Goal: Task Accomplishment & Management: Use online tool/utility

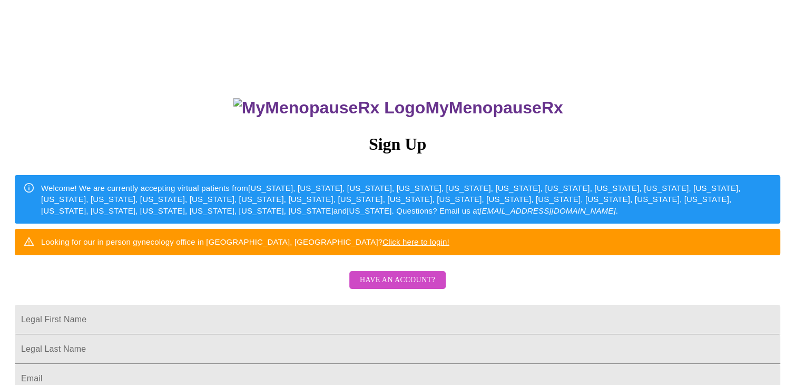
click at [388, 287] on span "Have an account?" at bounding box center [397, 279] width 75 height 13
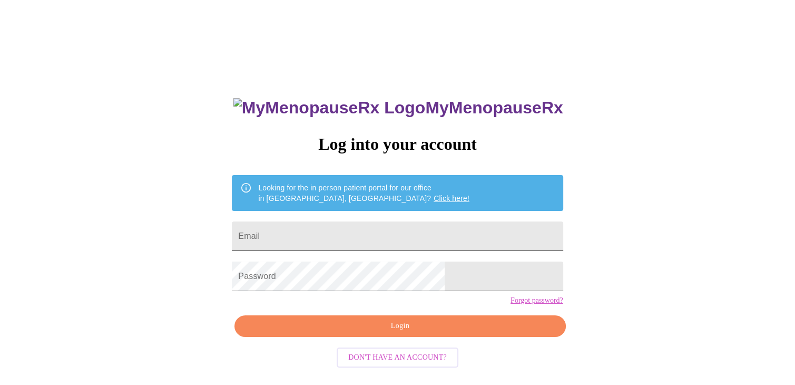
click at [311, 230] on input "Email" at bounding box center [397, 236] width 331 height 30
type input "[EMAIL_ADDRESS][DOMAIN_NAME]"
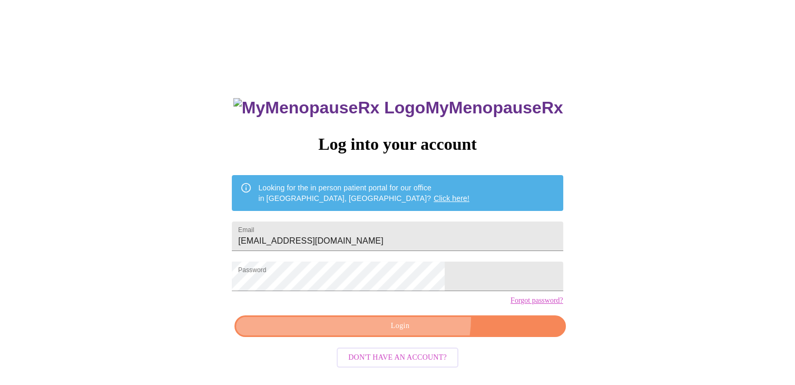
click at [412, 336] on button "Login" at bounding box center [399, 326] width 331 height 22
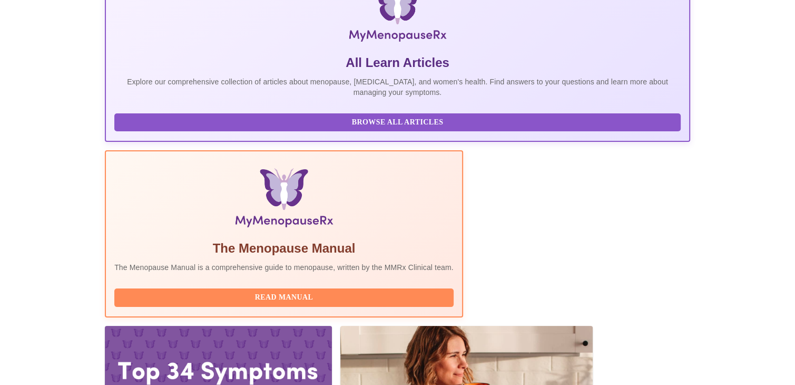
scroll to position [191, 0]
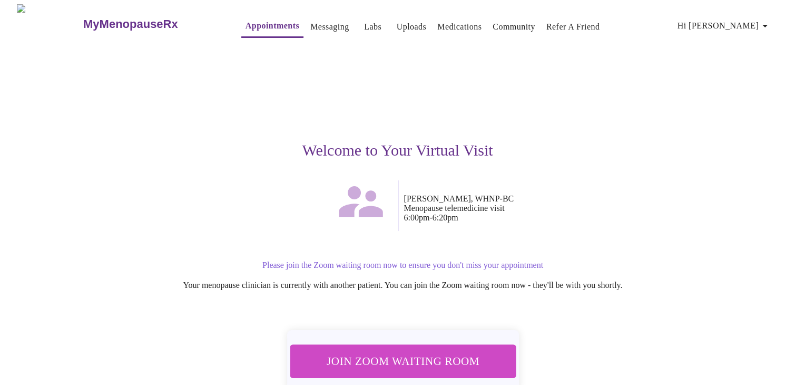
click at [386, 358] on span "Join Zoom Waiting Room" at bounding box center [402, 360] width 198 height 19
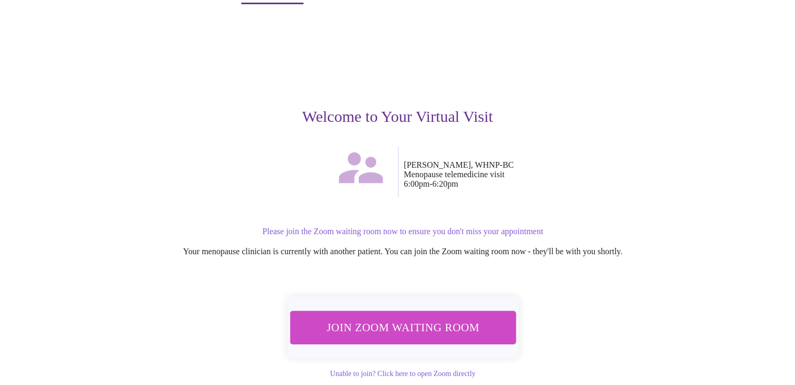
scroll to position [55, 0]
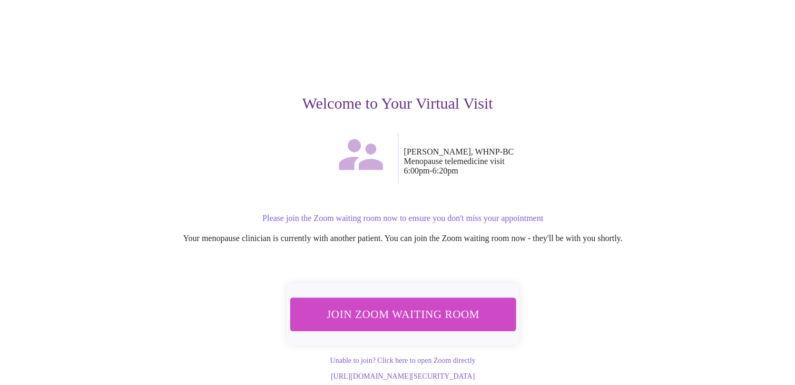
click at [573, 64] on div "Welcome to Your Virtual Visit" at bounding box center [397, 65] width 649 height 136
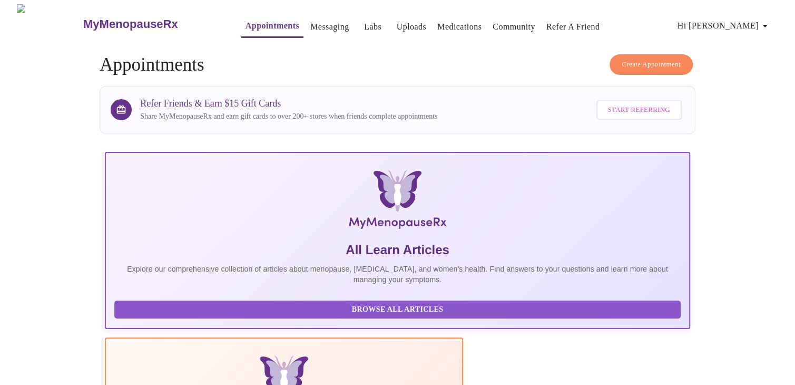
click at [763, 25] on icon "button" at bounding box center [765, 25] width 13 height 13
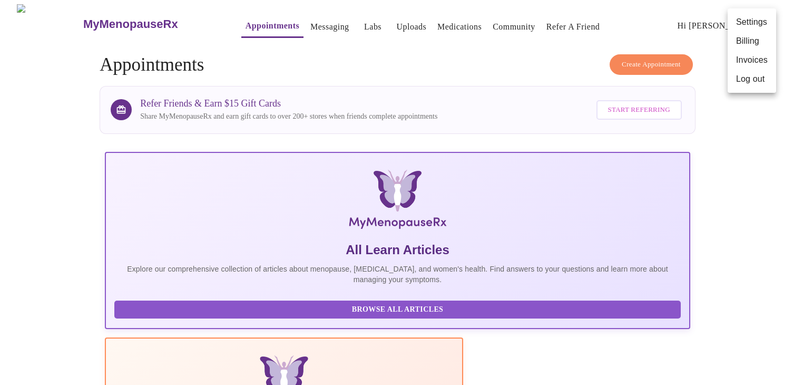
click at [740, 79] on li "Log out" at bounding box center [752, 79] width 48 height 19
